Goal: Find specific page/section: Find specific page/section

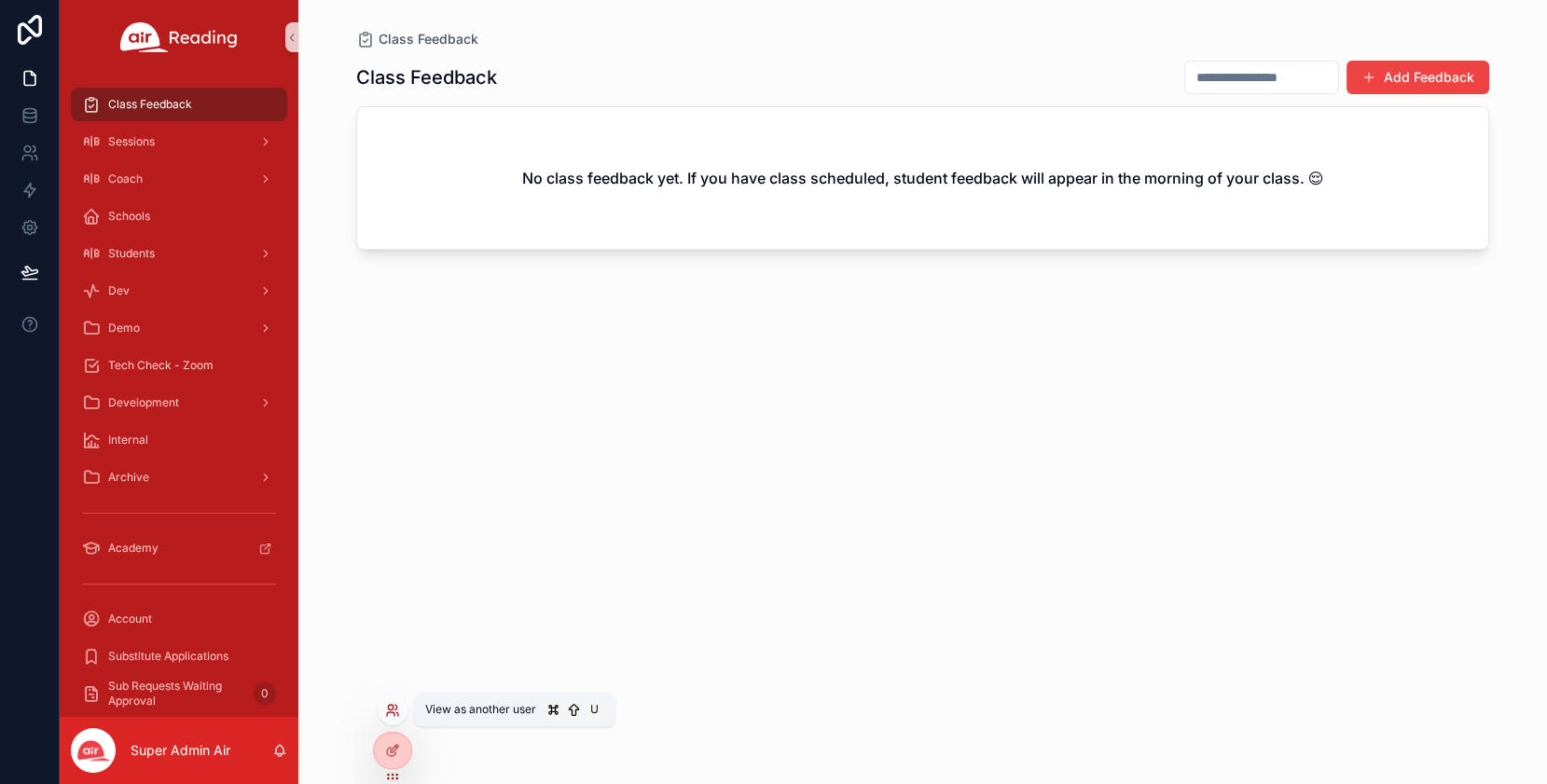
click at [394, 710] on icon at bounding box center [393, 710] width 15 height 15
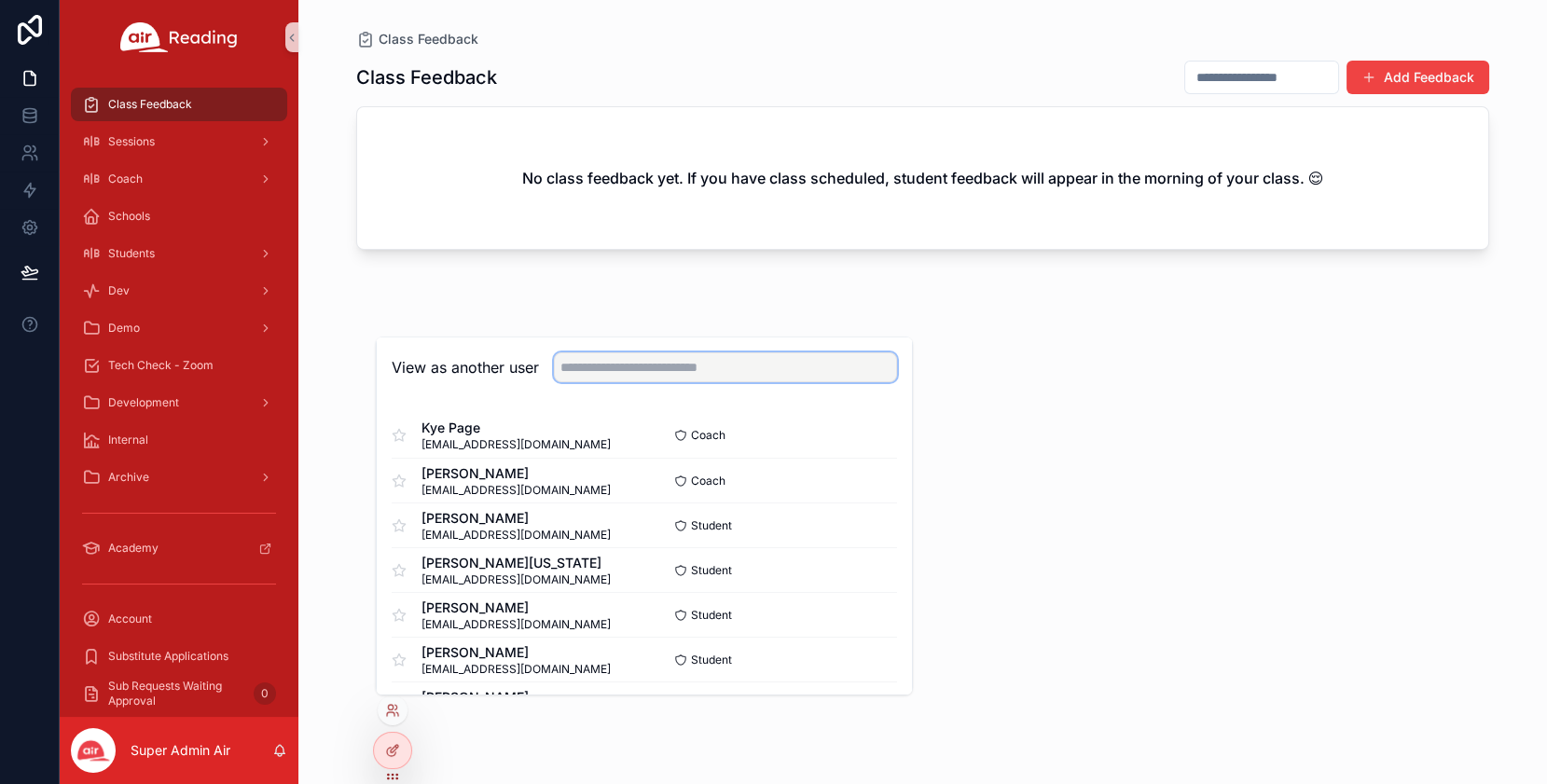
click at [650, 370] on input "text" at bounding box center [725, 367] width 343 height 30
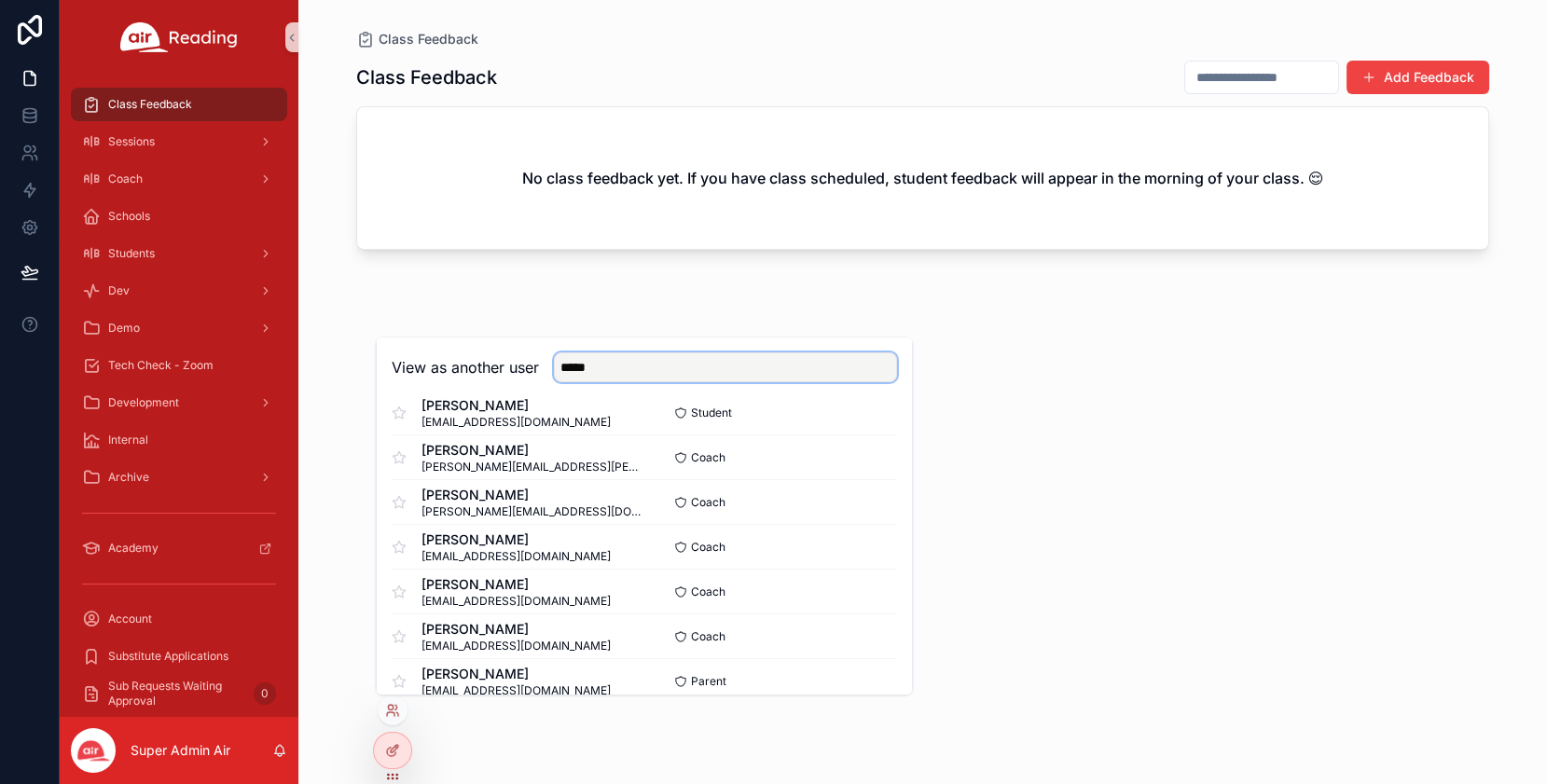
scroll to position [225, 0]
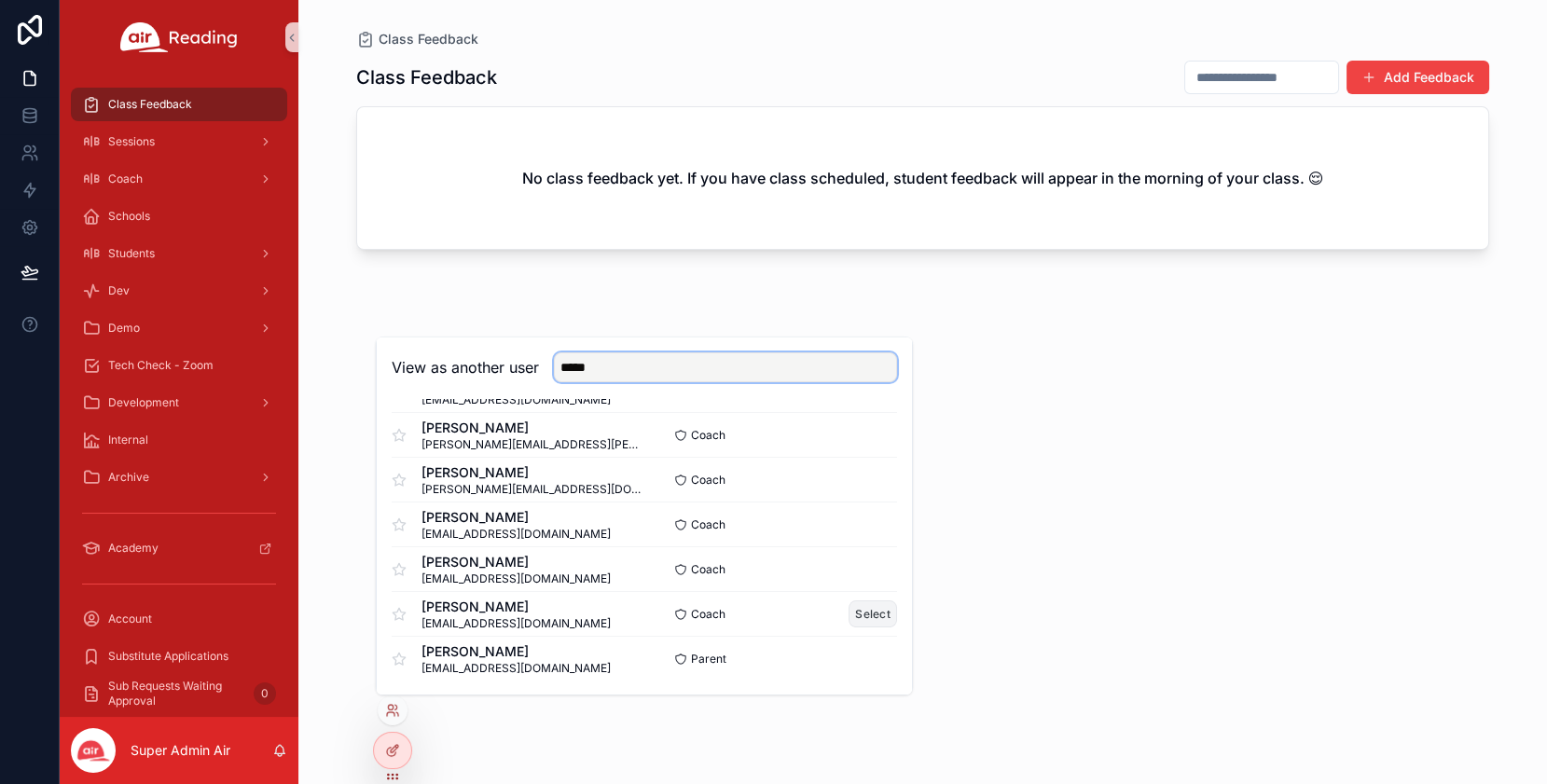
type input "*****"
click at [880, 612] on button "Select" at bounding box center [872, 614] width 49 height 27
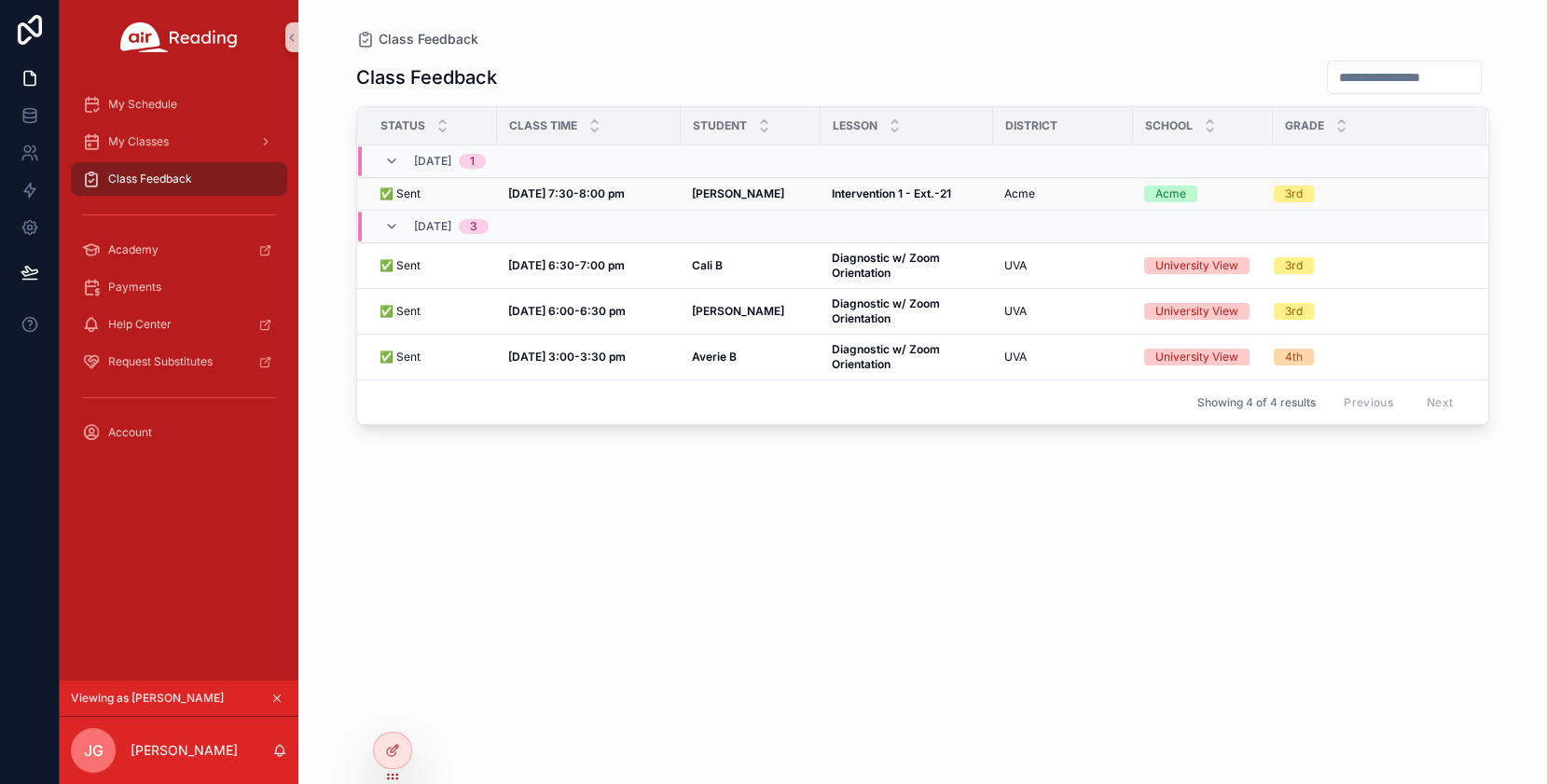
click at [783, 193] on div "Alvin L Alvin L" at bounding box center [751, 194] width 118 height 15
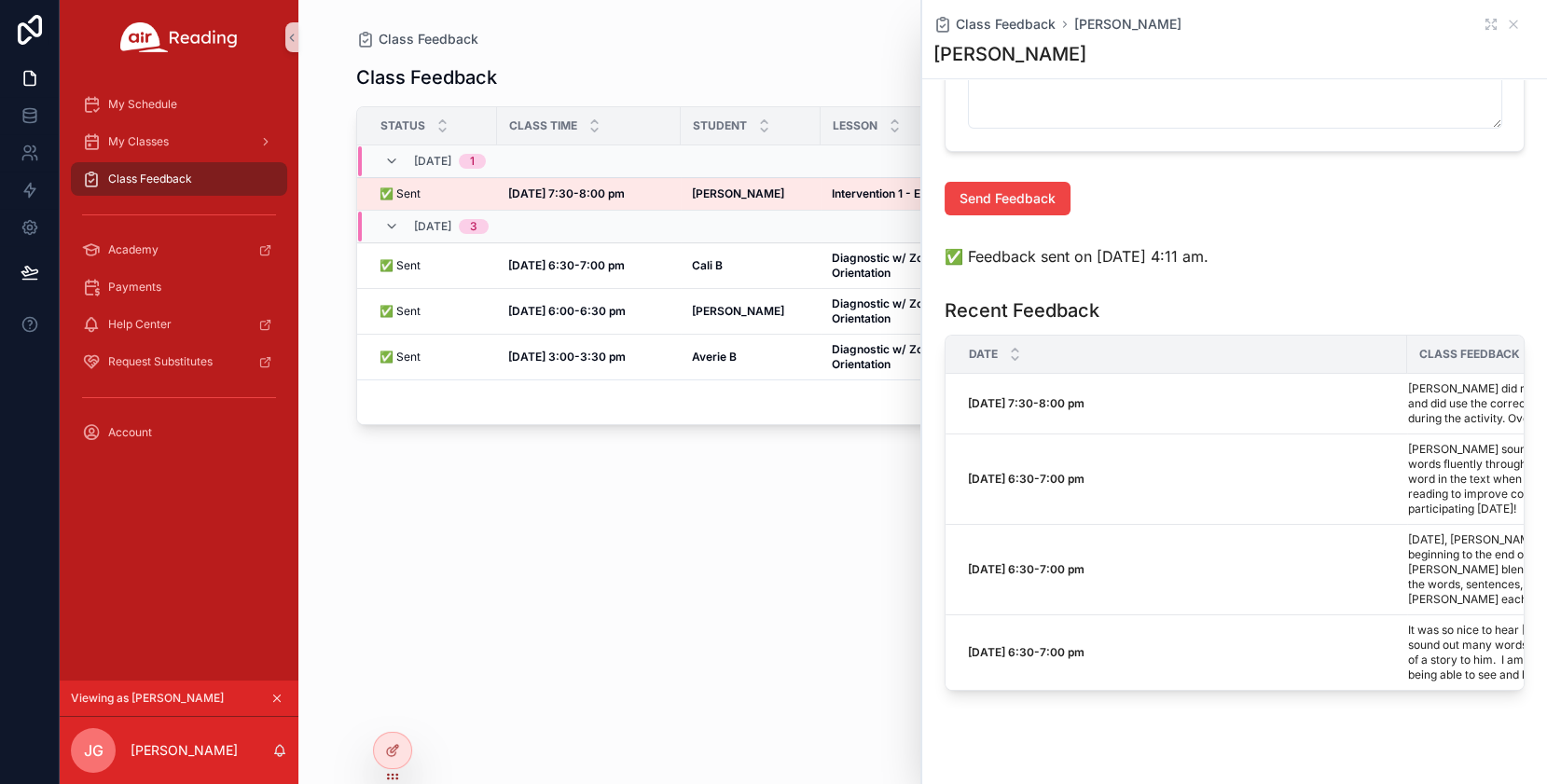
click at [803, 637] on div "Class Feedback Status Class Time Student Lesson District School Grade 09/04, Th…" at bounding box center [923, 405] width 1133 height 713
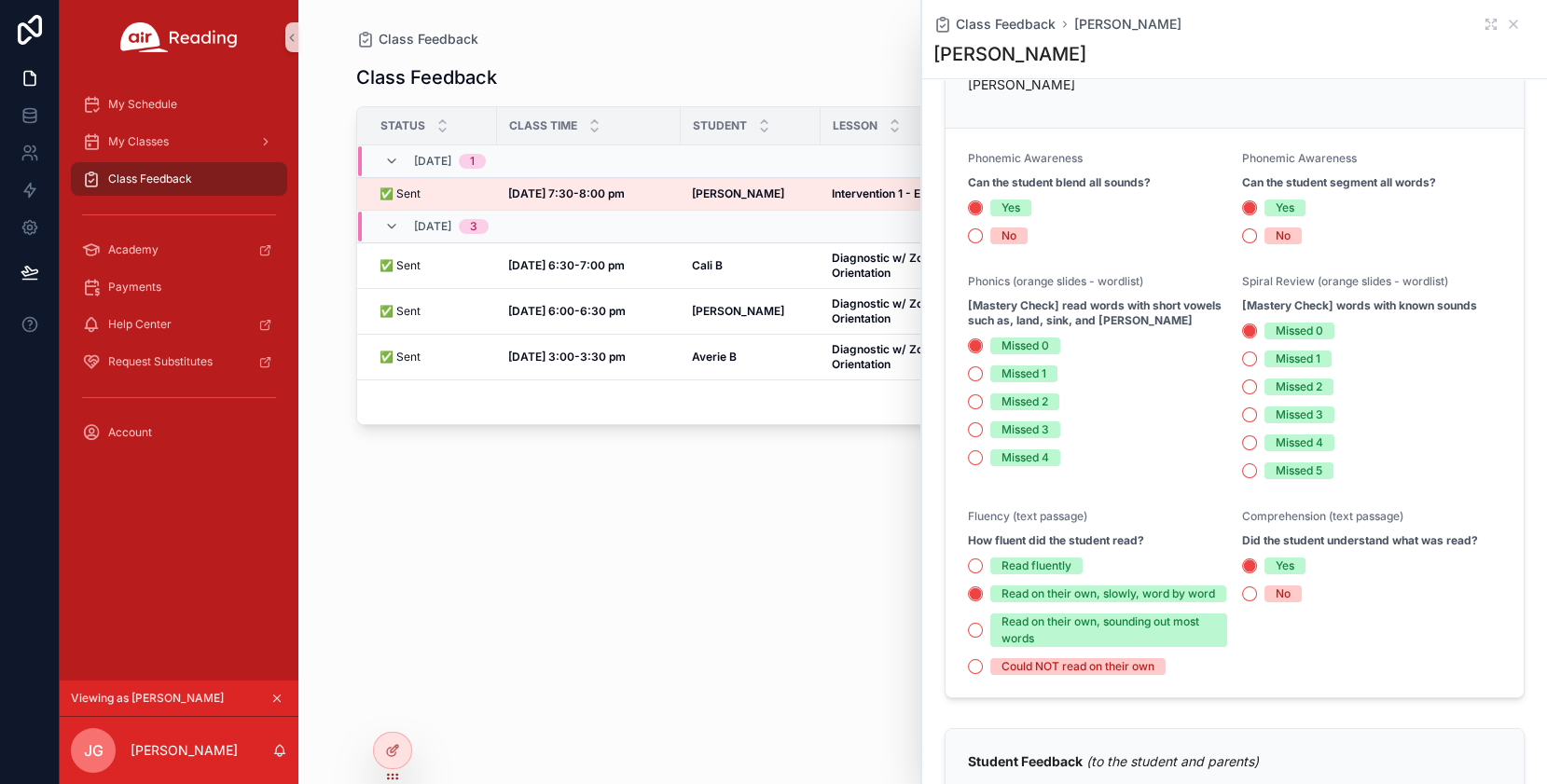
scroll to position [415, 0]
click at [1514, 26] on icon "scrollable content" at bounding box center [1514, 25] width 15 height 15
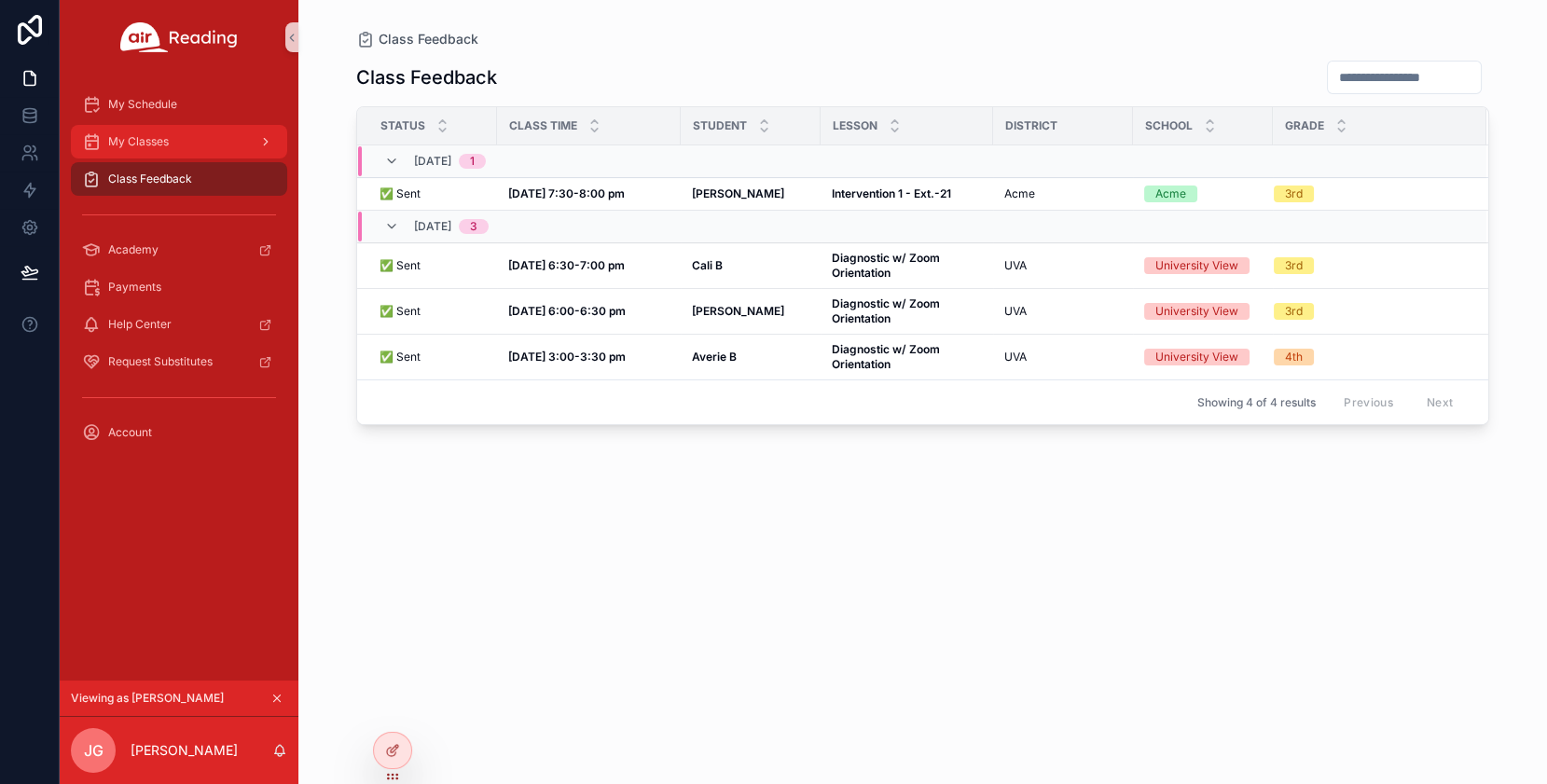
click at [148, 142] on span "My Classes" at bounding box center [138, 142] width 60 height 15
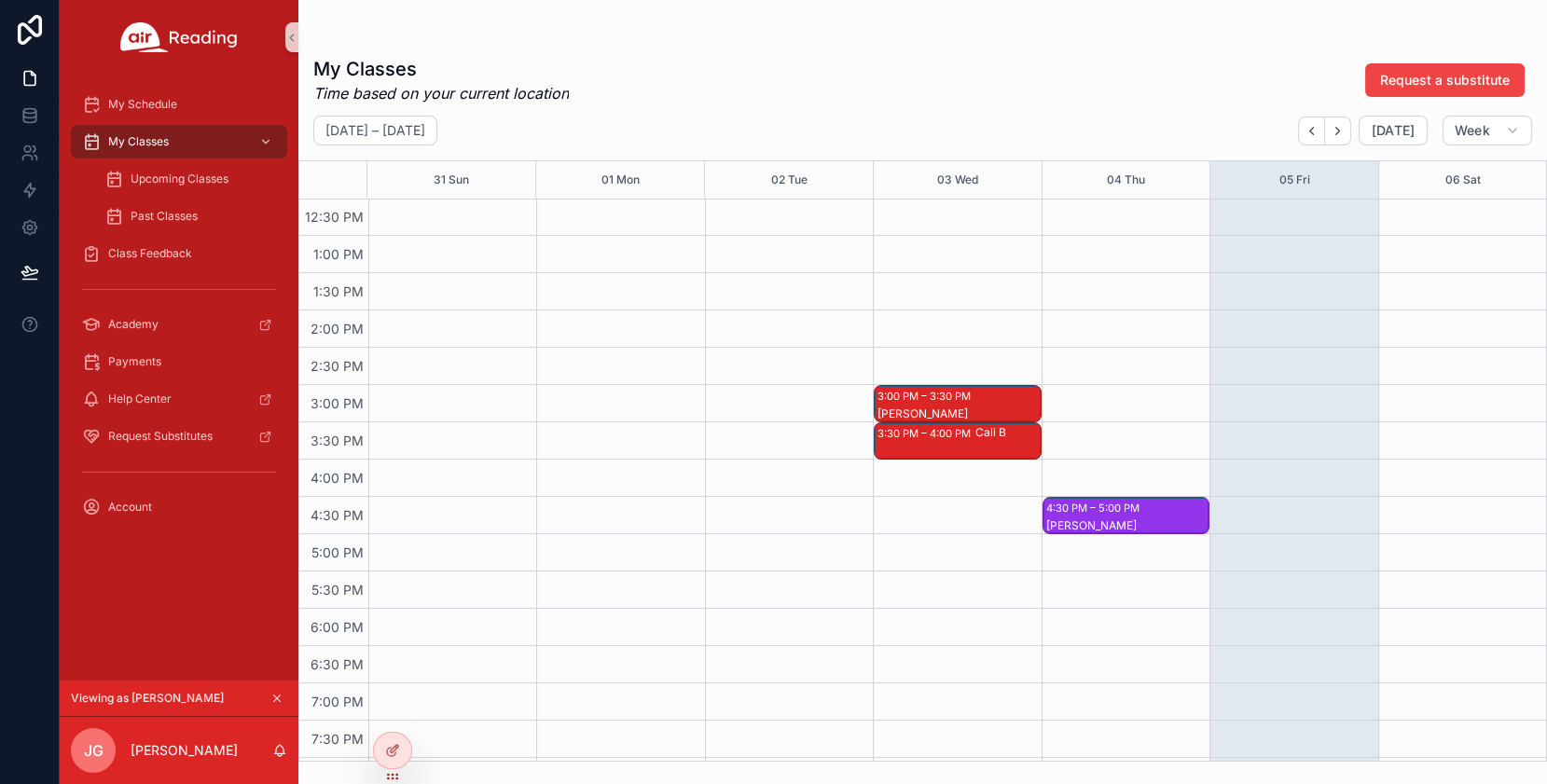
scroll to position [911, 0]
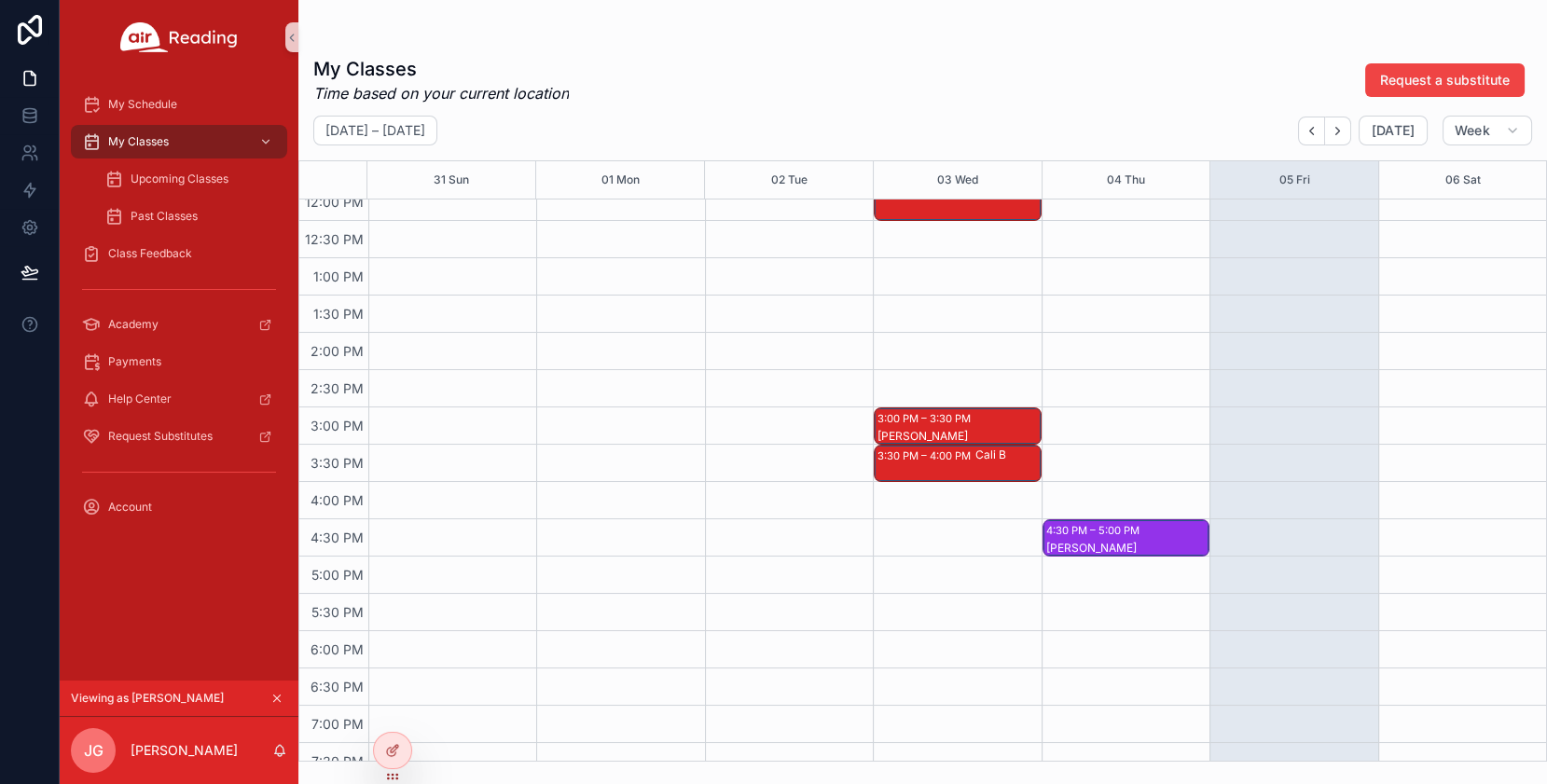
click at [1137, 537] on div "4:30 PM – 5:00 PM" at bounding box center [1095, 531] width 98 height 19
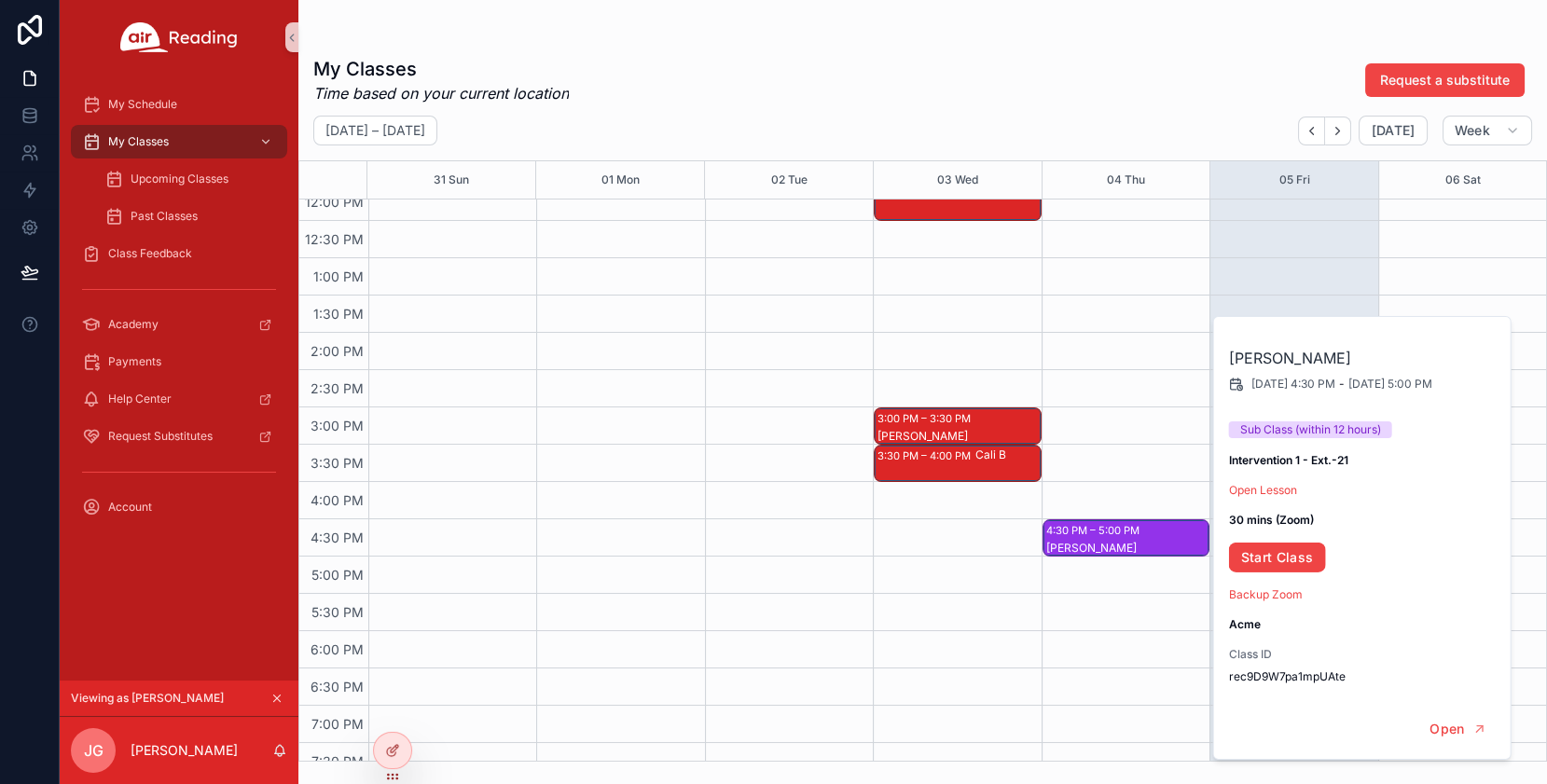
click at [1125, 81] on div "My Classes Time based on your current location Request a substitute" at bounding box center [923, 80] width 1219 height 49
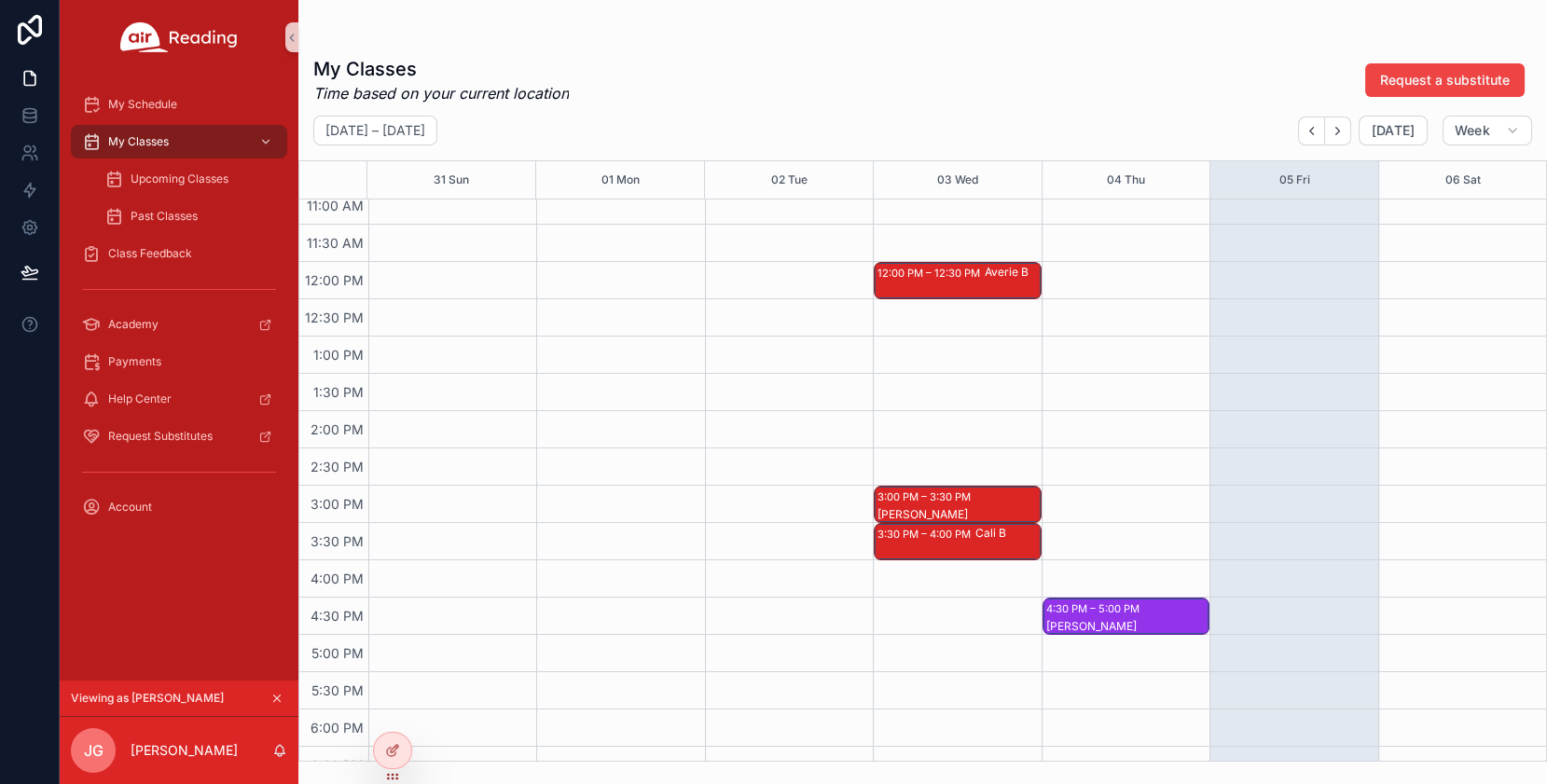
scroll to position [832, 0]
